Goal: Find specific page/section: Find specific page/section

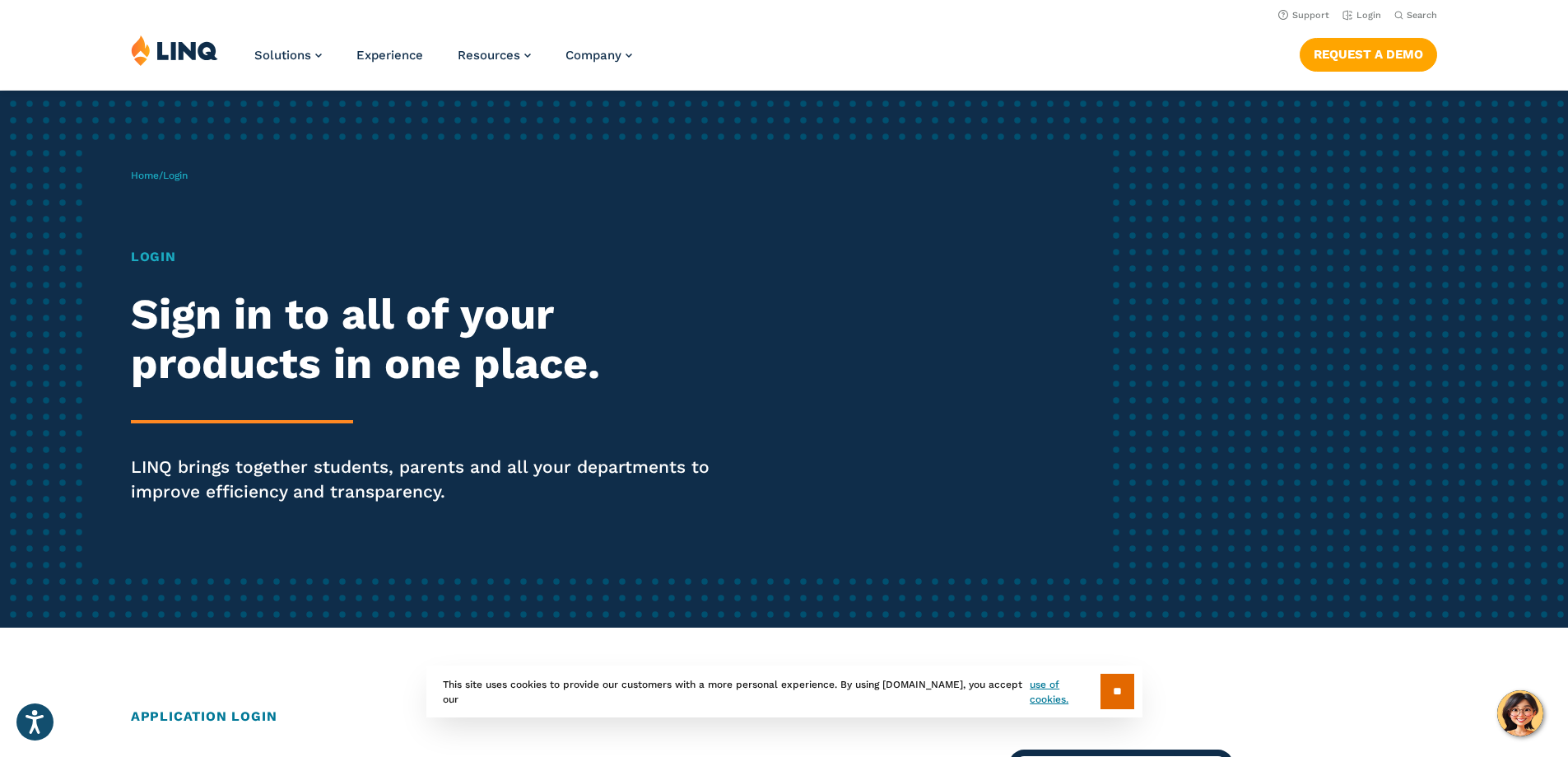
click at [159, 253] on h1 "Login" at bounding box center [432, 256] width 604 height 20
click at [156, 259] on h1 "Login" at bounding box center [432, 256] width 604 height 20
click at [1109, 686] on input "**" at bounding box center [1117, 691] width 34 height 35
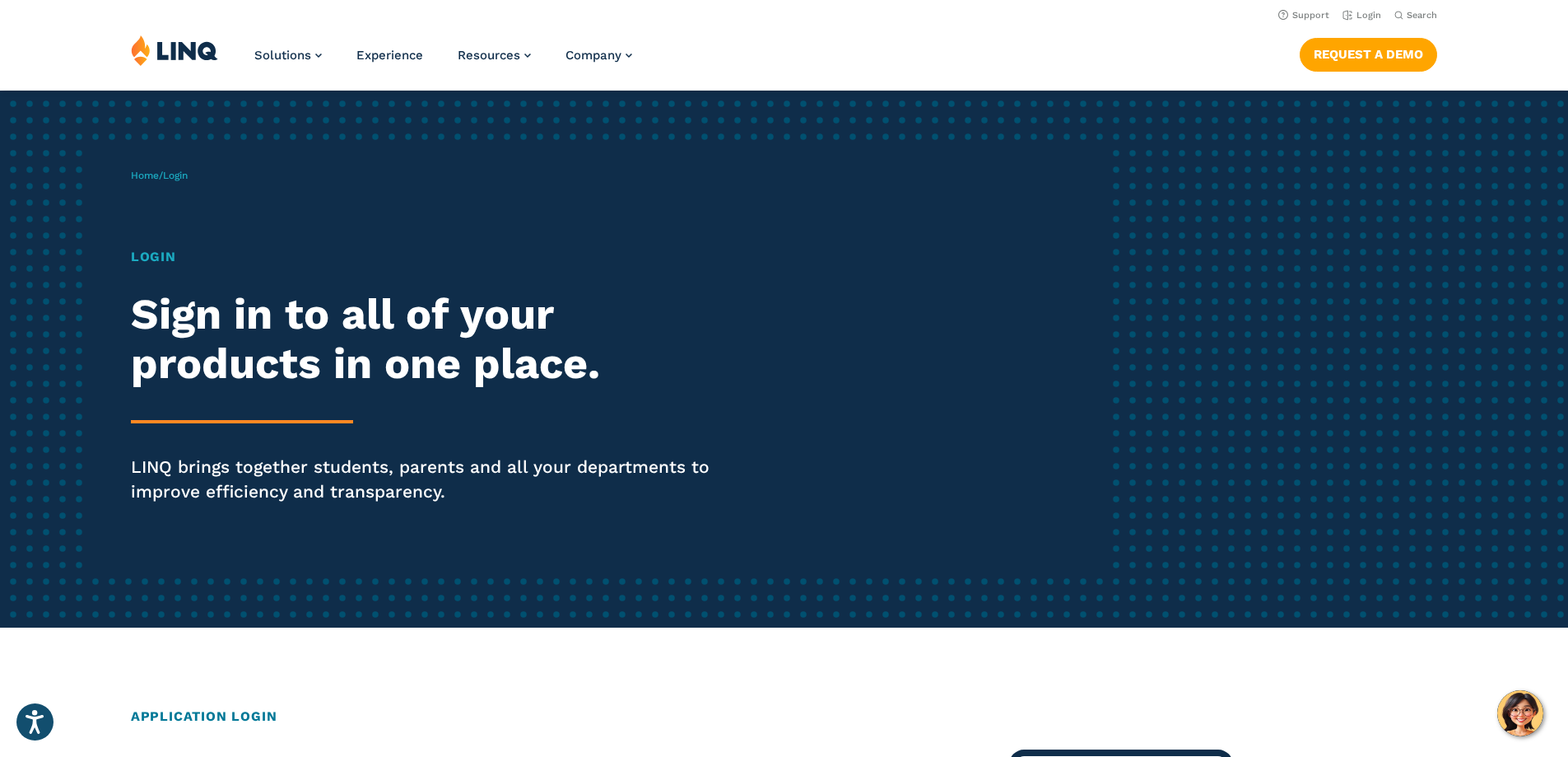
click at [184, 175] on span "Login" at bounding box center [175, 174] width 25 height 11
click at [1366, 15] on link "Login" at bounding box center [1362, 15] width 39 height 10
click at [242, 720] on h2 "Application Login" at bounding box center [784, 716] width 1307 height 20
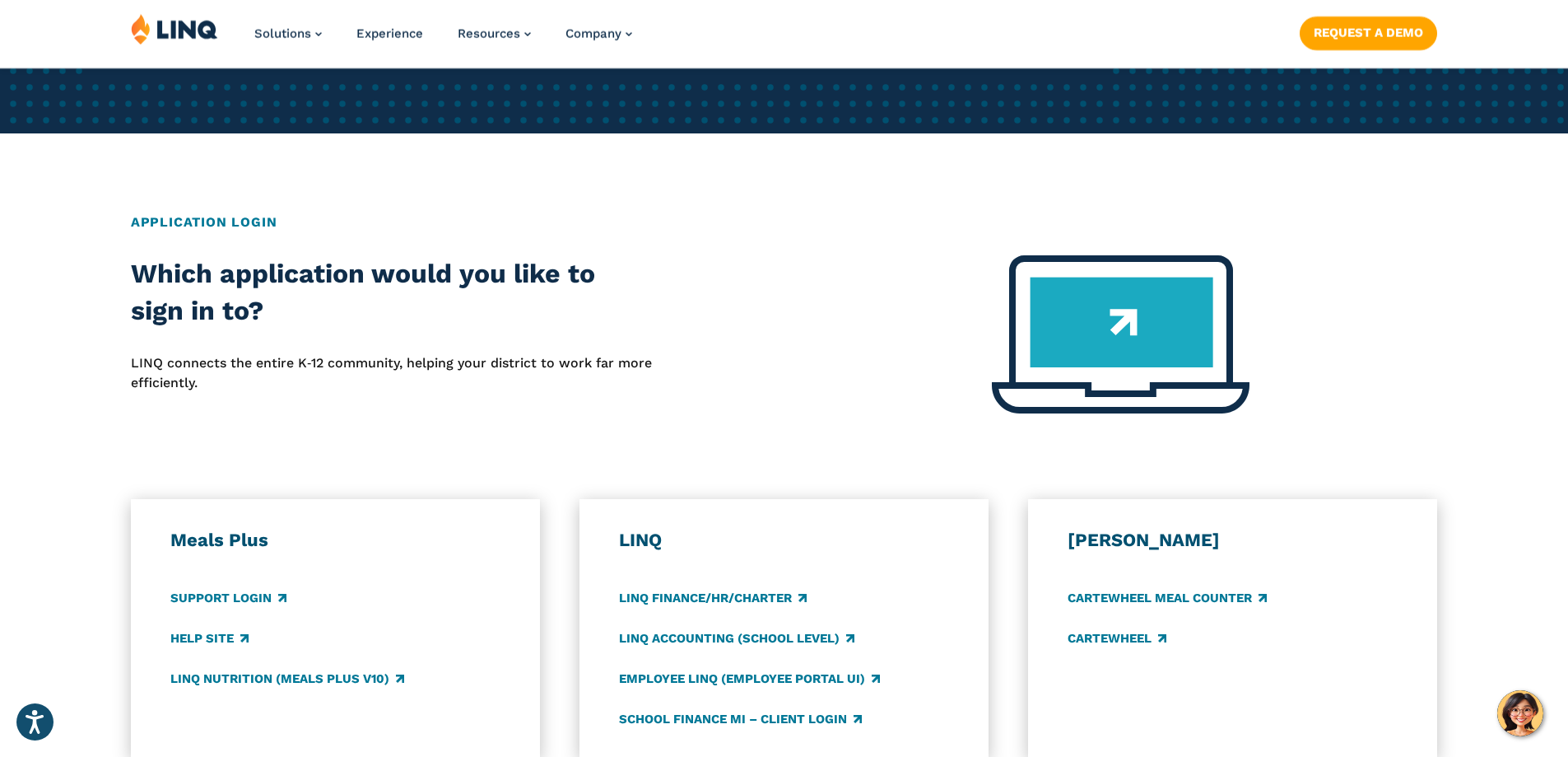
scroll to position [527, 0]
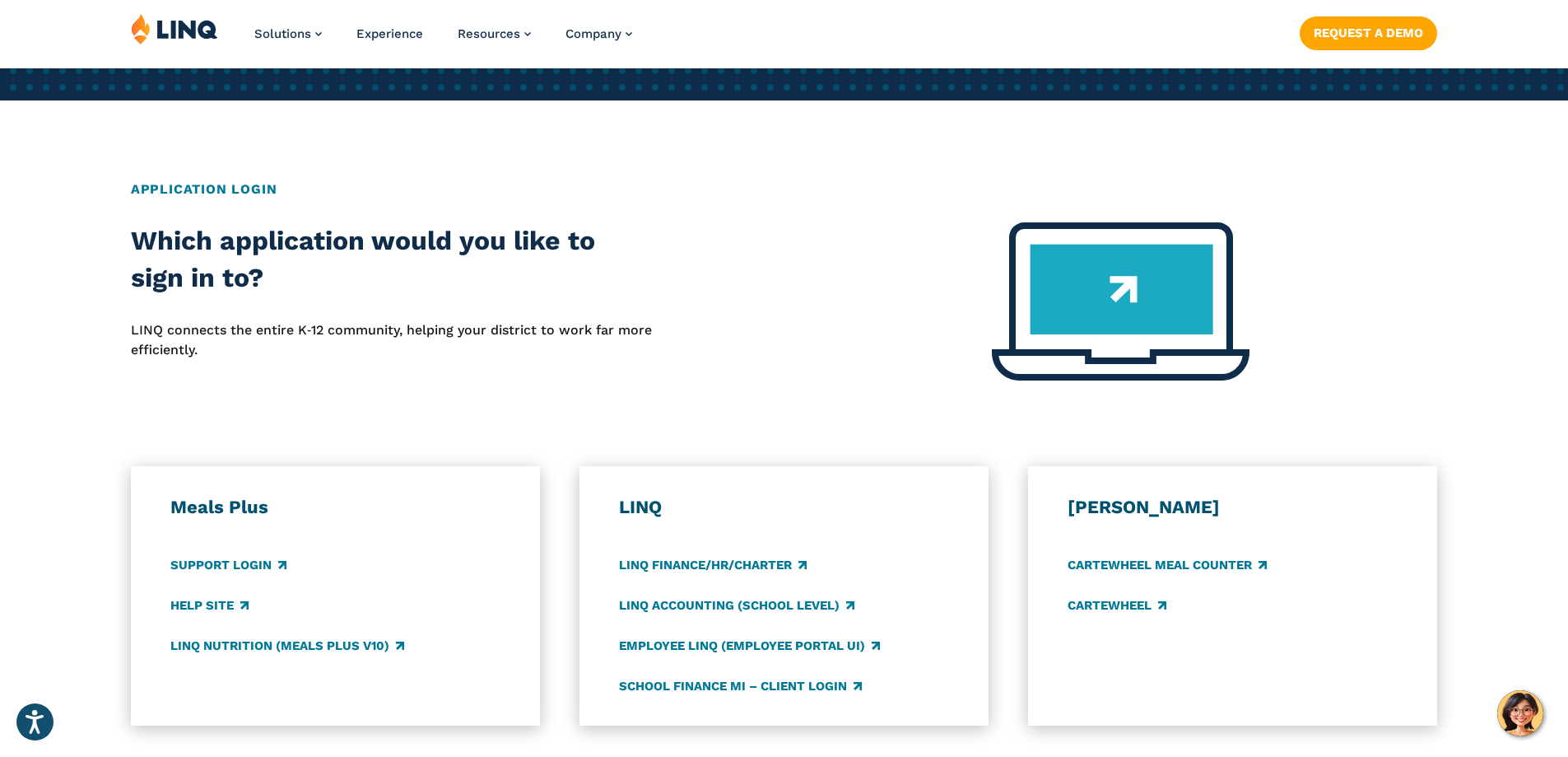
click at [1135, 303] on img at bounding box center [1121, 302] width 258 height 158
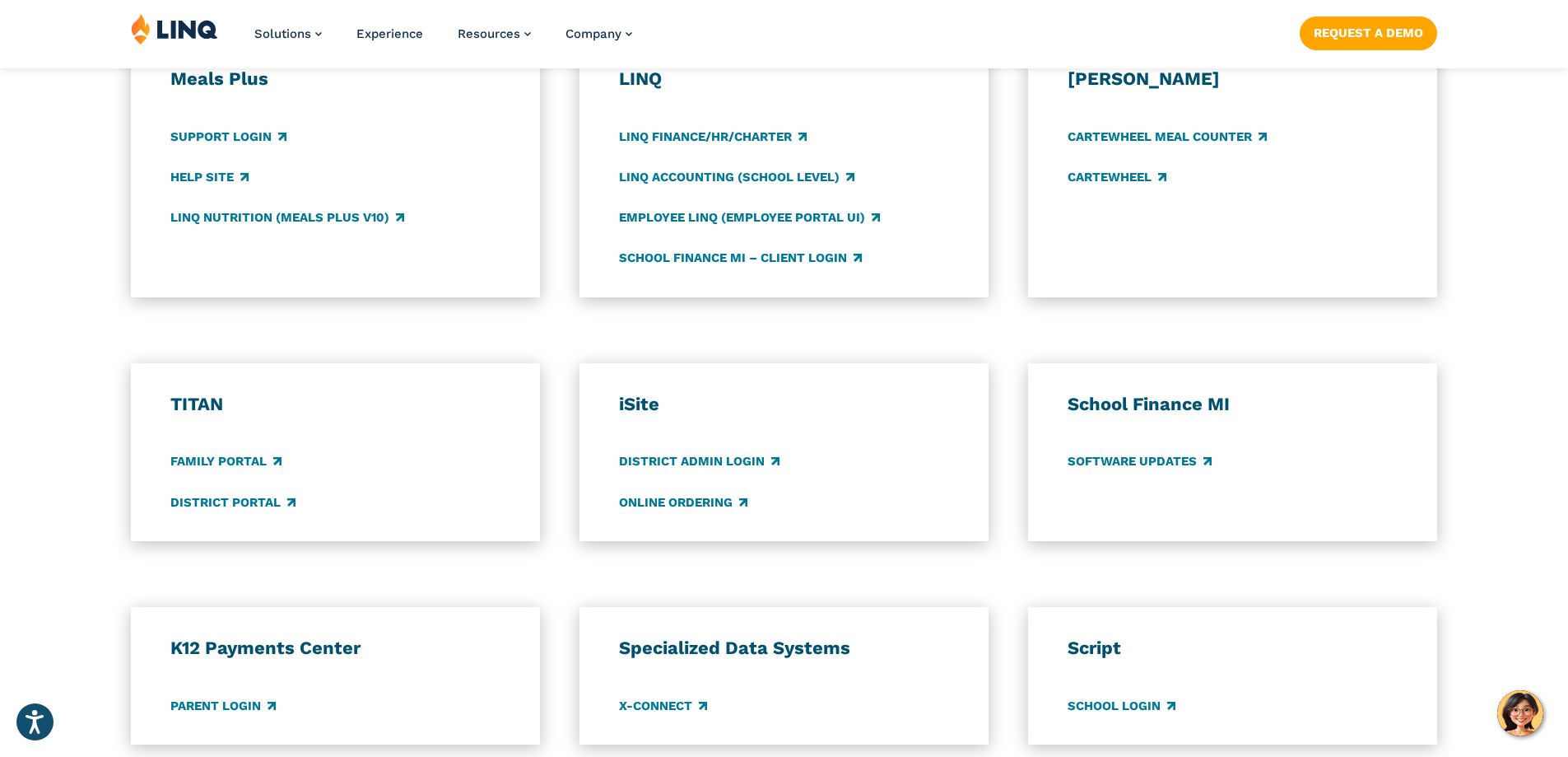
scroll to position [1021, 0]
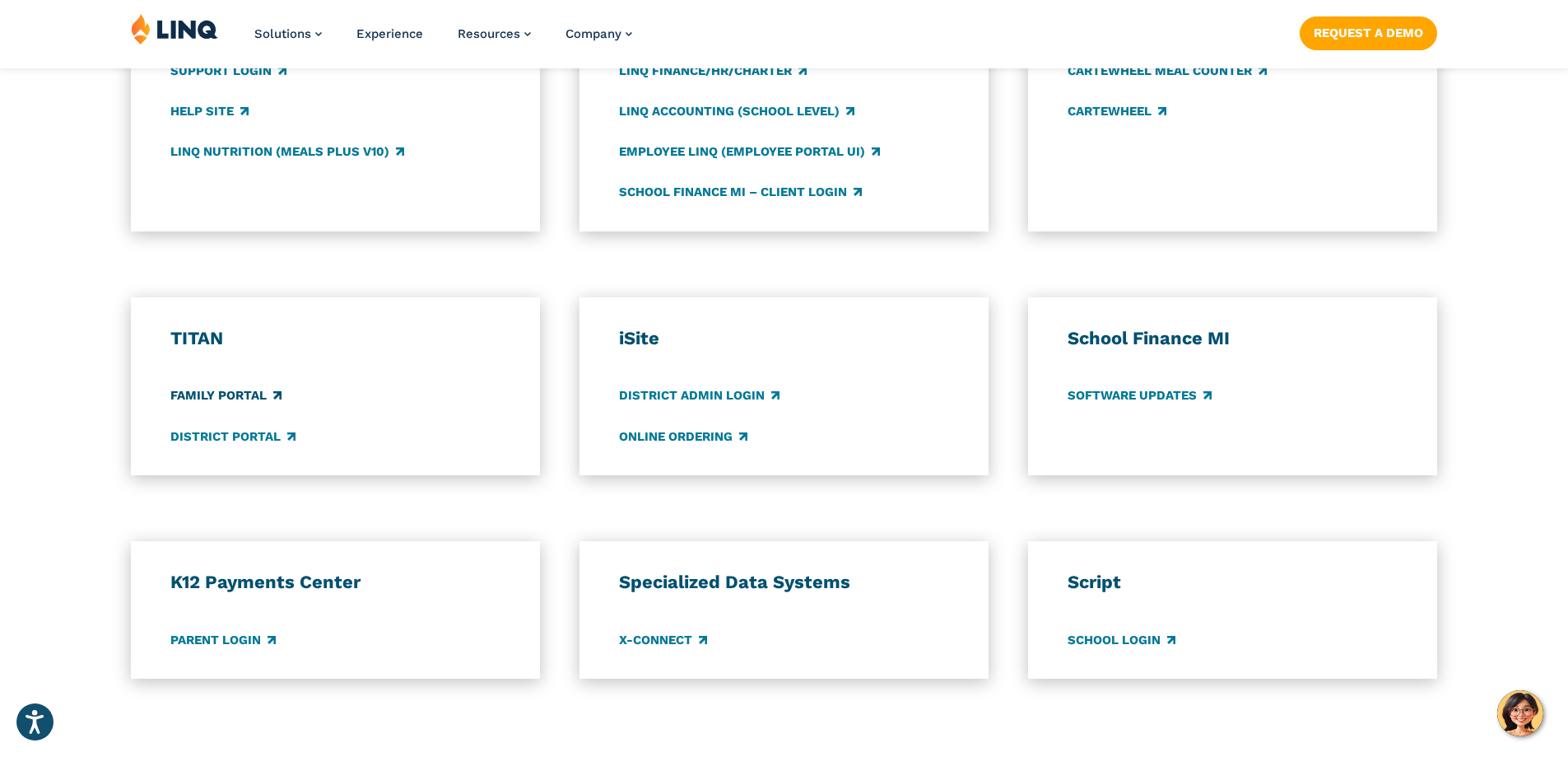
click at [223, 387] on link "Family Portal" at bounding box center [225, 395] width 111 height 18
